Goal: Task Accomplishment & Management: Use online tool/utility

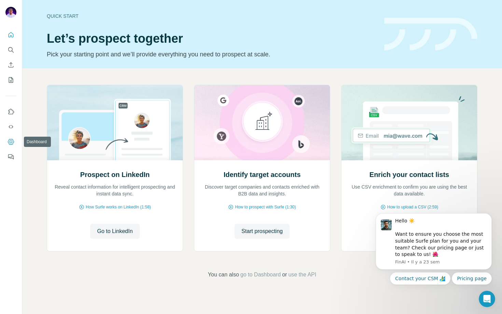
click at [14, 140] on icon "Dashboard" at bounding box center [11, 141] width 7 height 7
click at [10, 157] on icon "Feedback" at bounding box center [10, 156] width 4 height 4
click at [11, 66] on icon "Enrich CSV" at bounding box center [11, 64] width 5 height 5
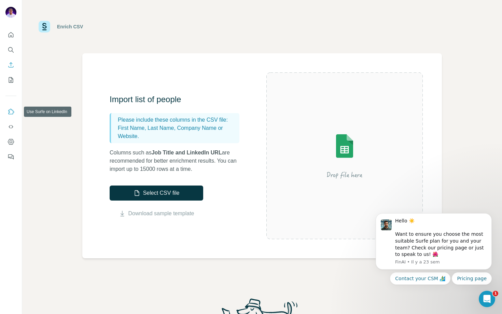
click at [9, 115] on button "Use Surfe on LinkedIn" at bounding box center [10, 111] width 11 height 12
